Goal: Task Accomplishment & Management: Use online tool/utility

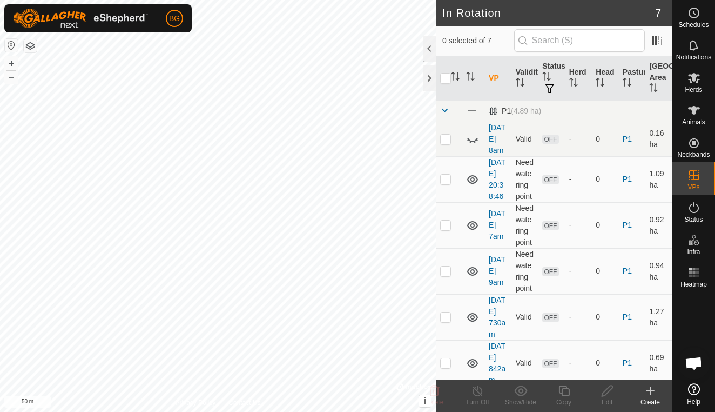
click at [650, 392] on icon at bounding box center [650, 391] width 0 height 8
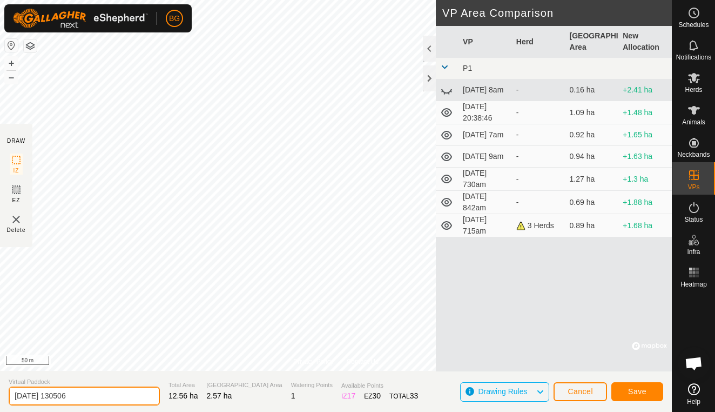
click at [91, 392] on input "[DATE] 130506" at bounding box center [84, 395] width 151 height 19
type input "[DATE] 1300"
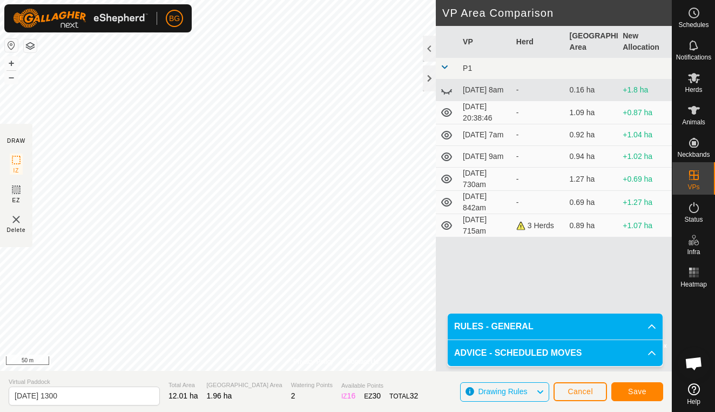
click at [642, 391] on span "Save" at bounding box center [637, 391] width 18 height 9
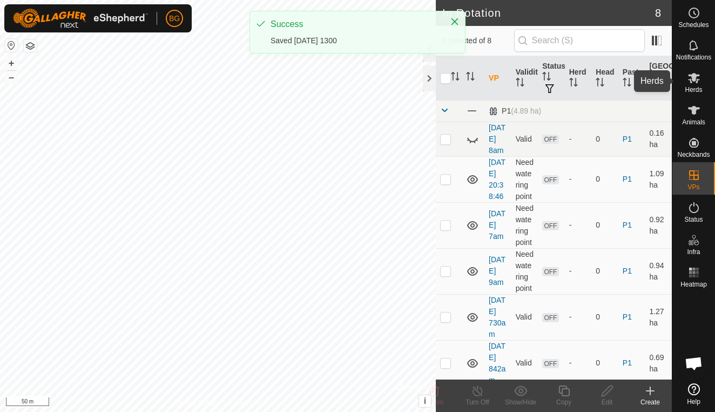
click at [692, 80] on icon at bounding box center [694, 78] width 12 height 10
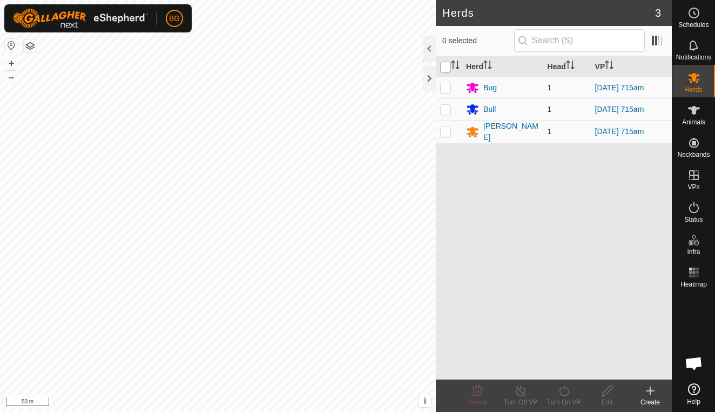
click at [447, 65] on input "checkbox" at bounding box center [445, 67] width 11 height 11
checkbox input "true"
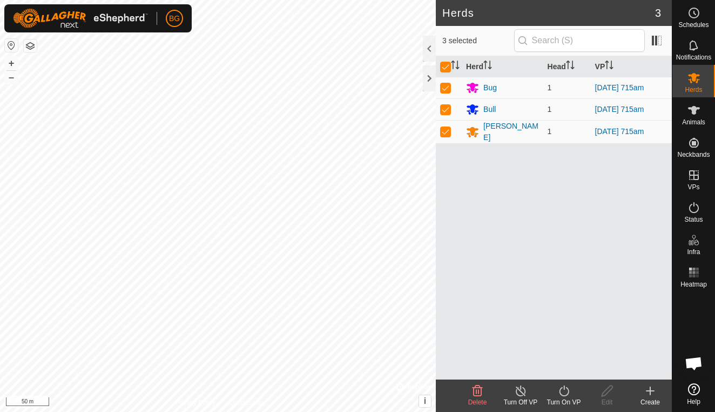
click at [567, 392] on icon at bounding box center [564, 390] width 14 height 13
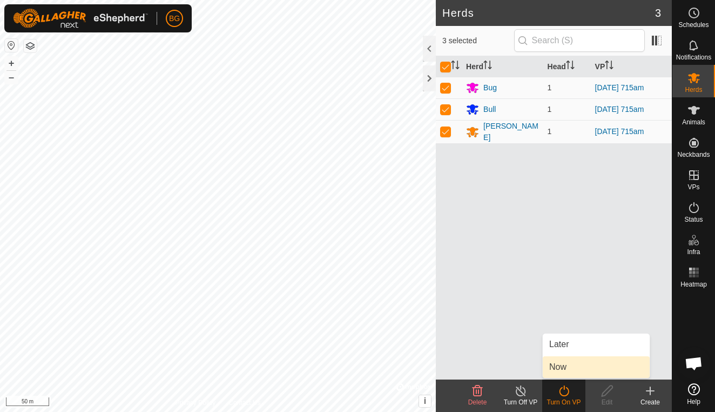
click at [563, 368] on link "Now" at bounding box center [596, 367] width 107 height 22
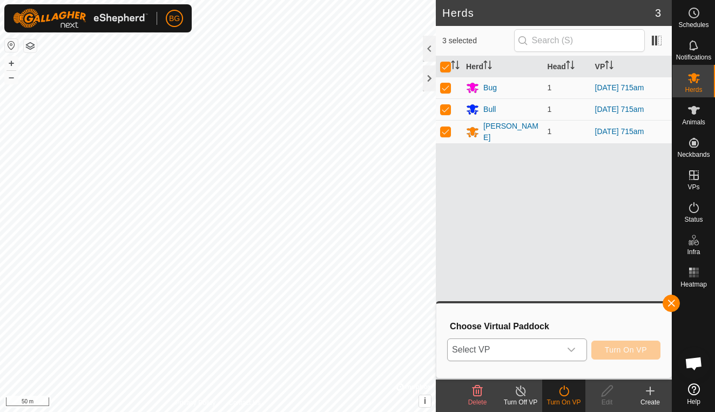
click at [571, 342] on div "dropdown trigger" at bounding box center [572, 350] width 22 height 22
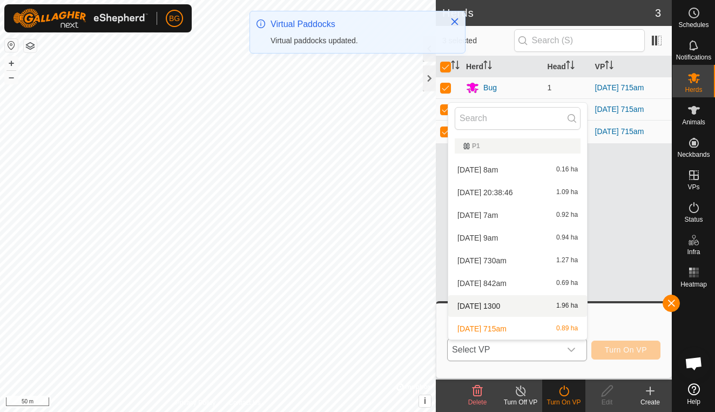
click at [505, 306] on li "[DATE] 1300 1.96 ha" at bounding box center [517, 306] width 139 height 22
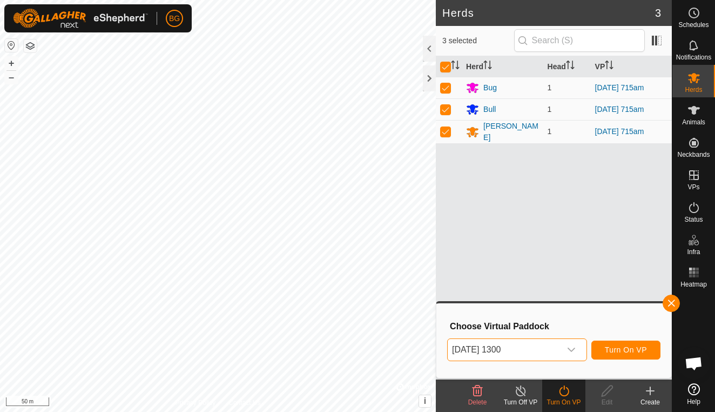
click at [620, 348] on span "Turn On VP" at bounding box center [626, 349] width 42 height 9
